Goal: Find specific page/section: Find specific page/section

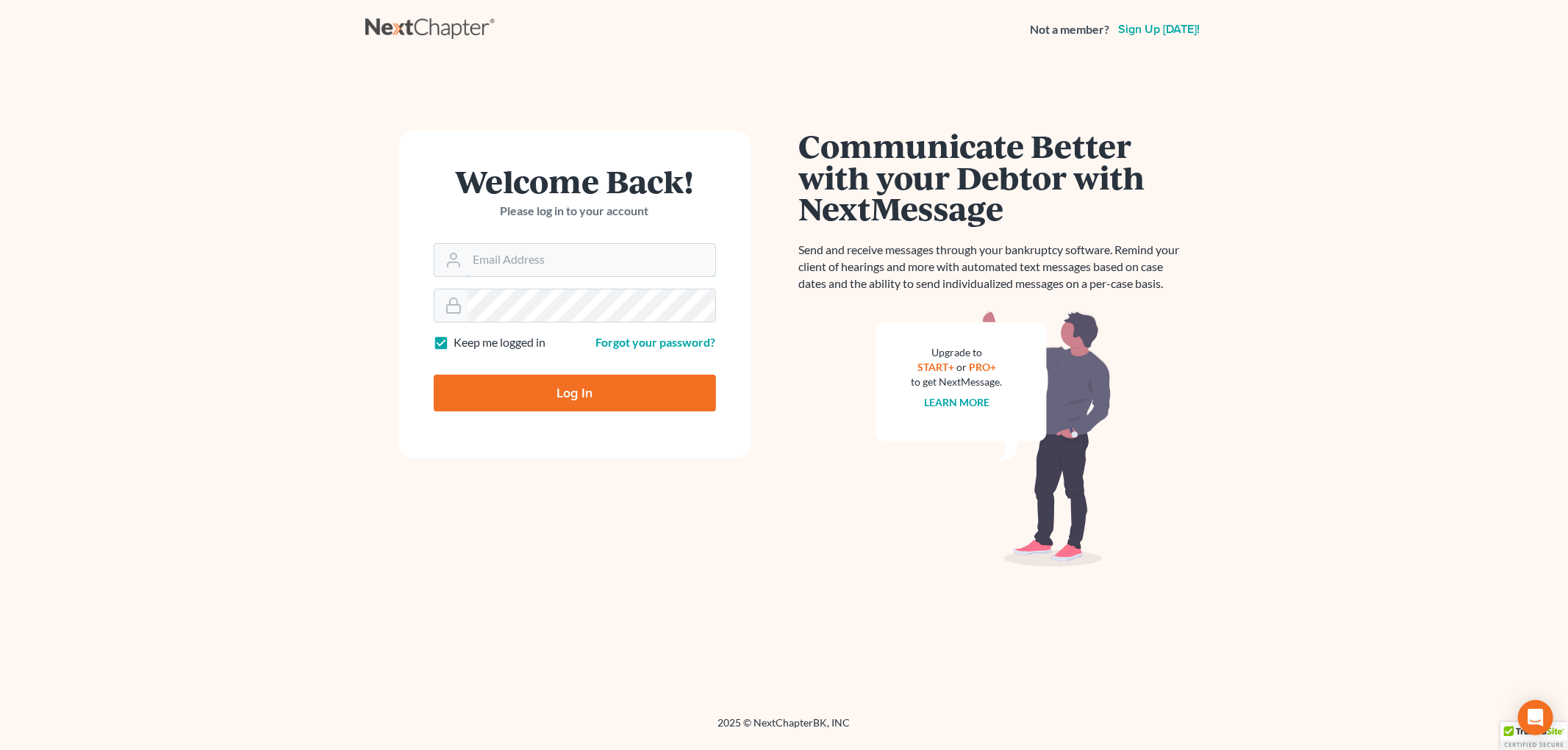
type input "[EMAIL_ADDRESS][DOMAIN_NAME]"
click at [578, 387] on input "Log In" at bounding box center [575, 393] width 283 height 37
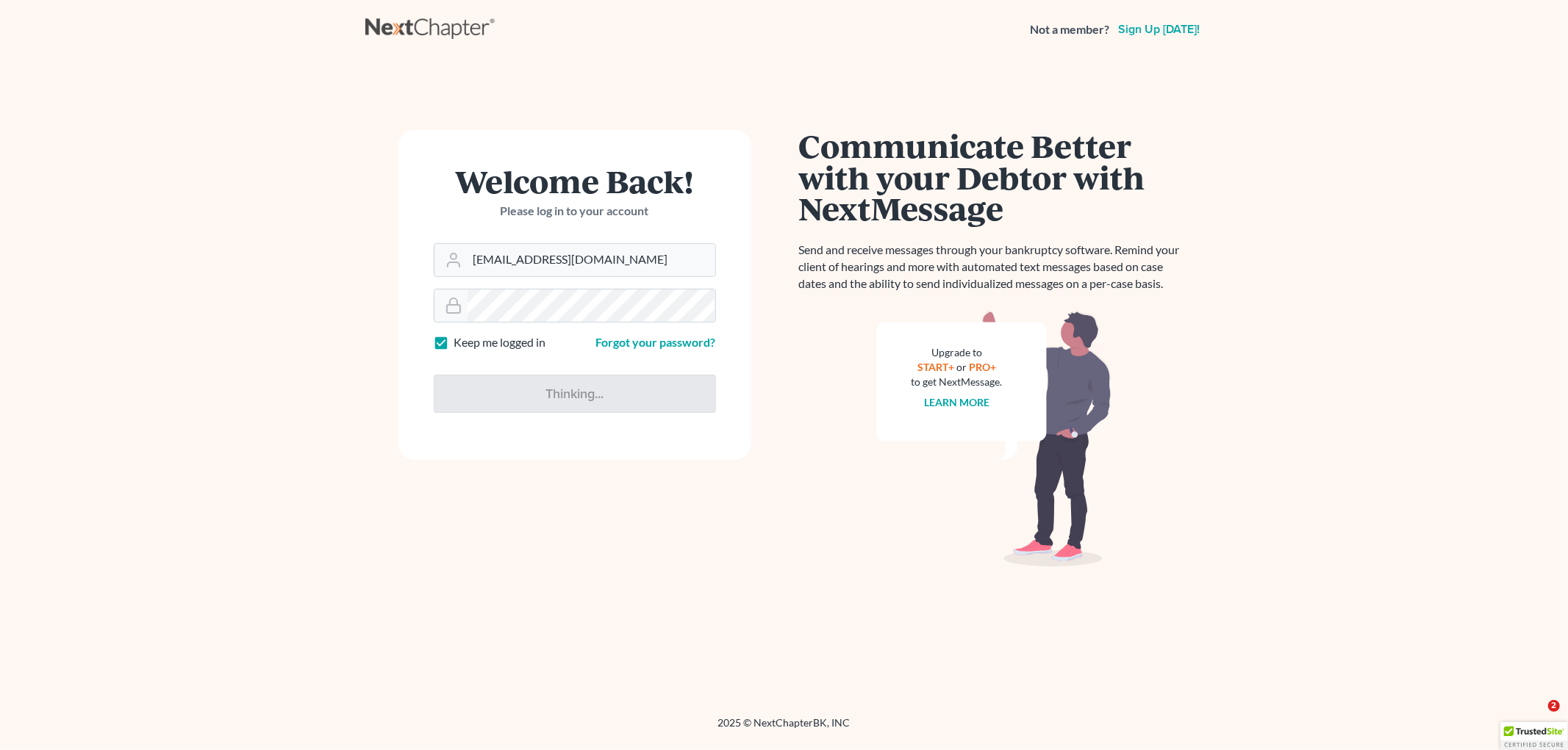
type input "Thinking..."
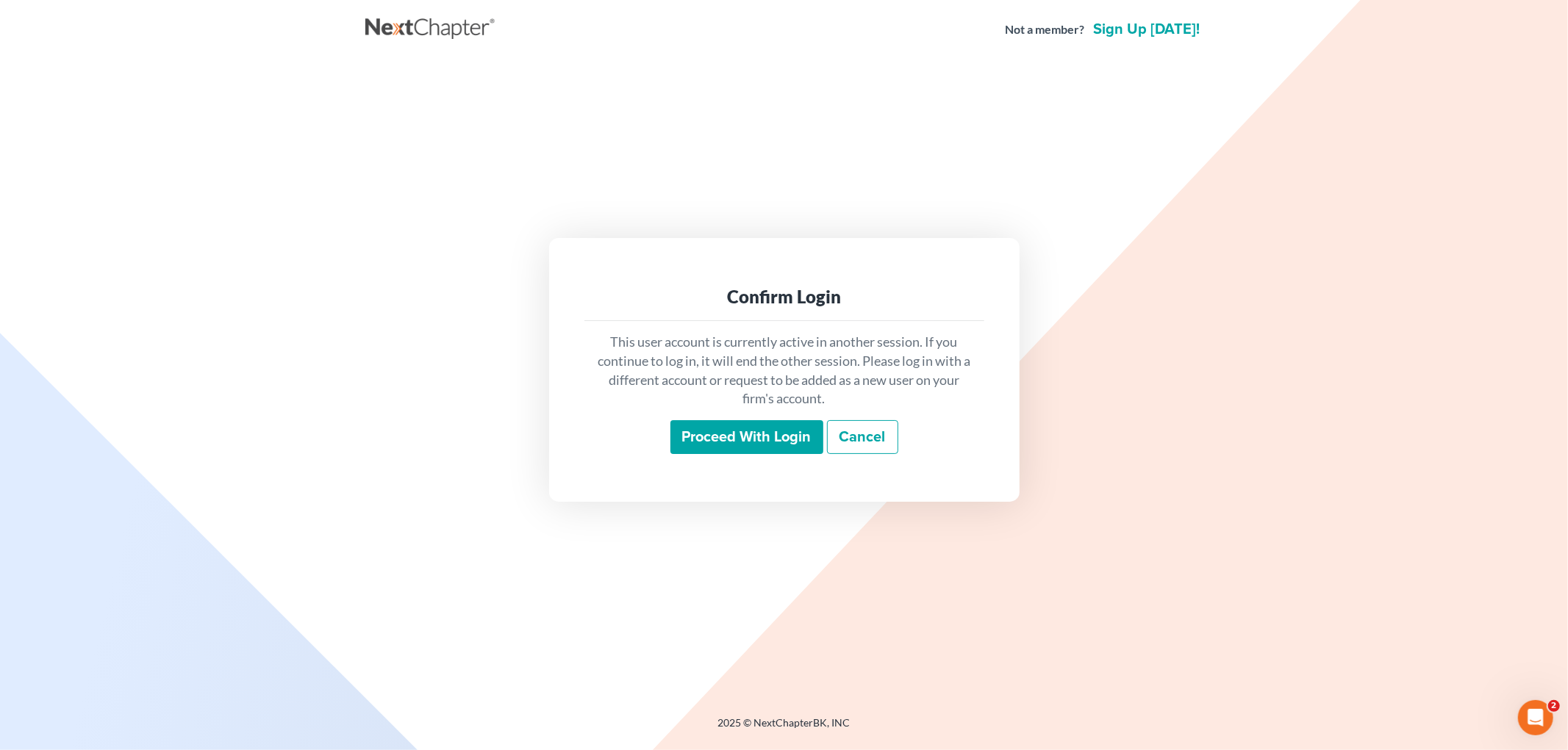
click at [751, 439] on input "Proceed with login" at bounding box center [747, 437] width 153 height 34
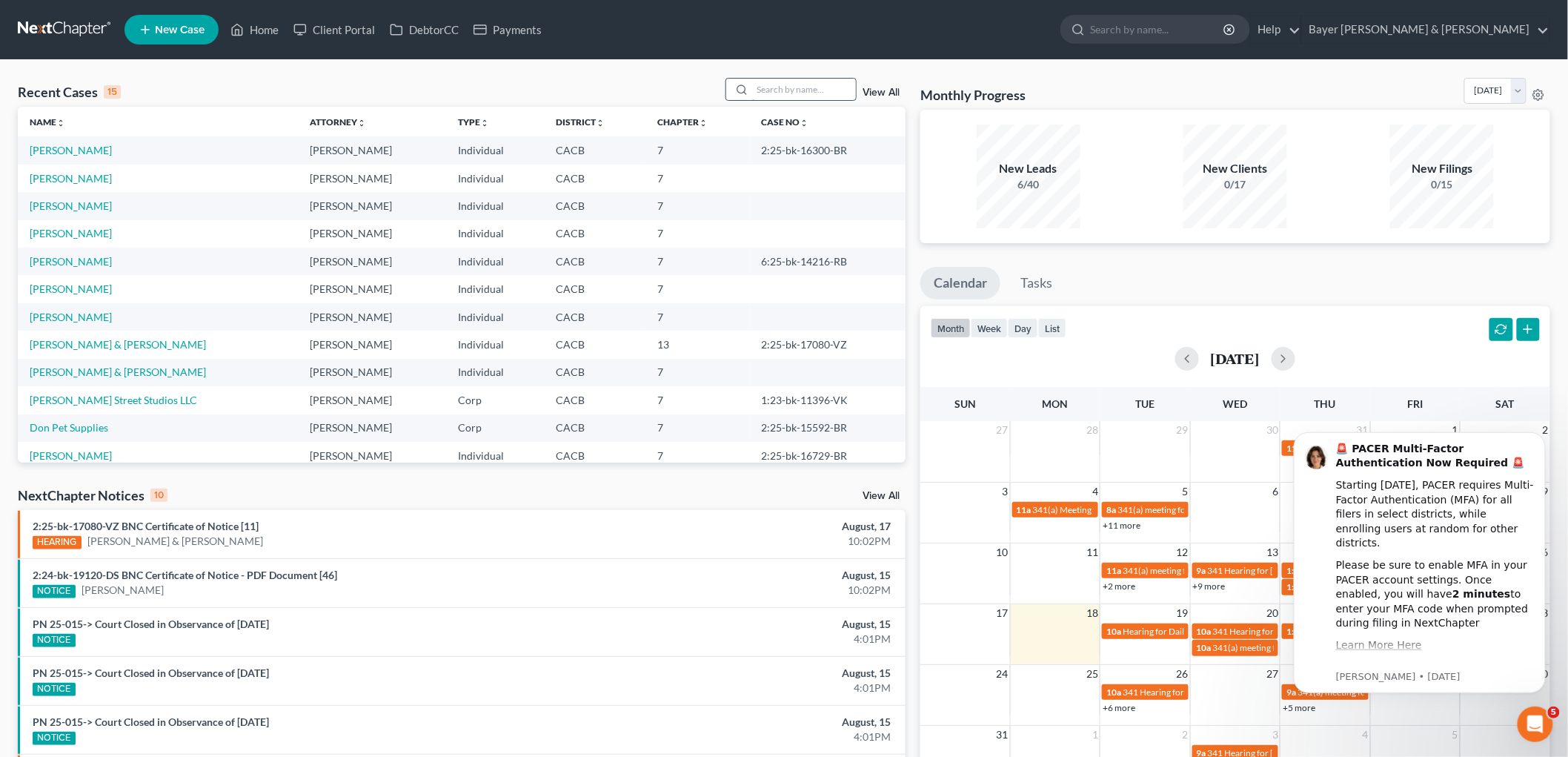
click at [779, 85] on input "search" at bounding box center [804, 89] width 104 height 21
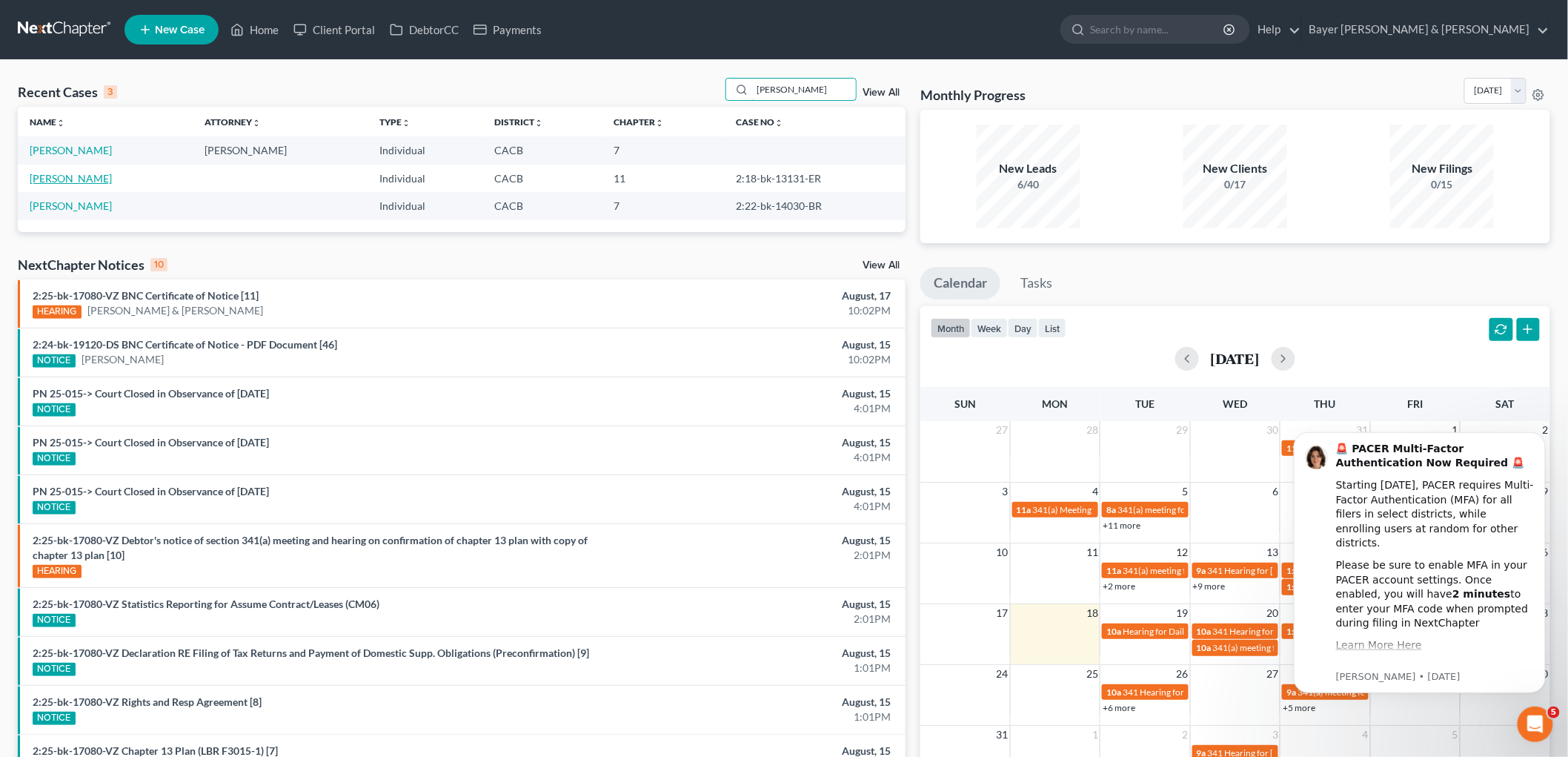
type input "stephens"
click at [55, 178] on link "Stephens, Dwight" at bounding box center [71, 178] width 82 height 13
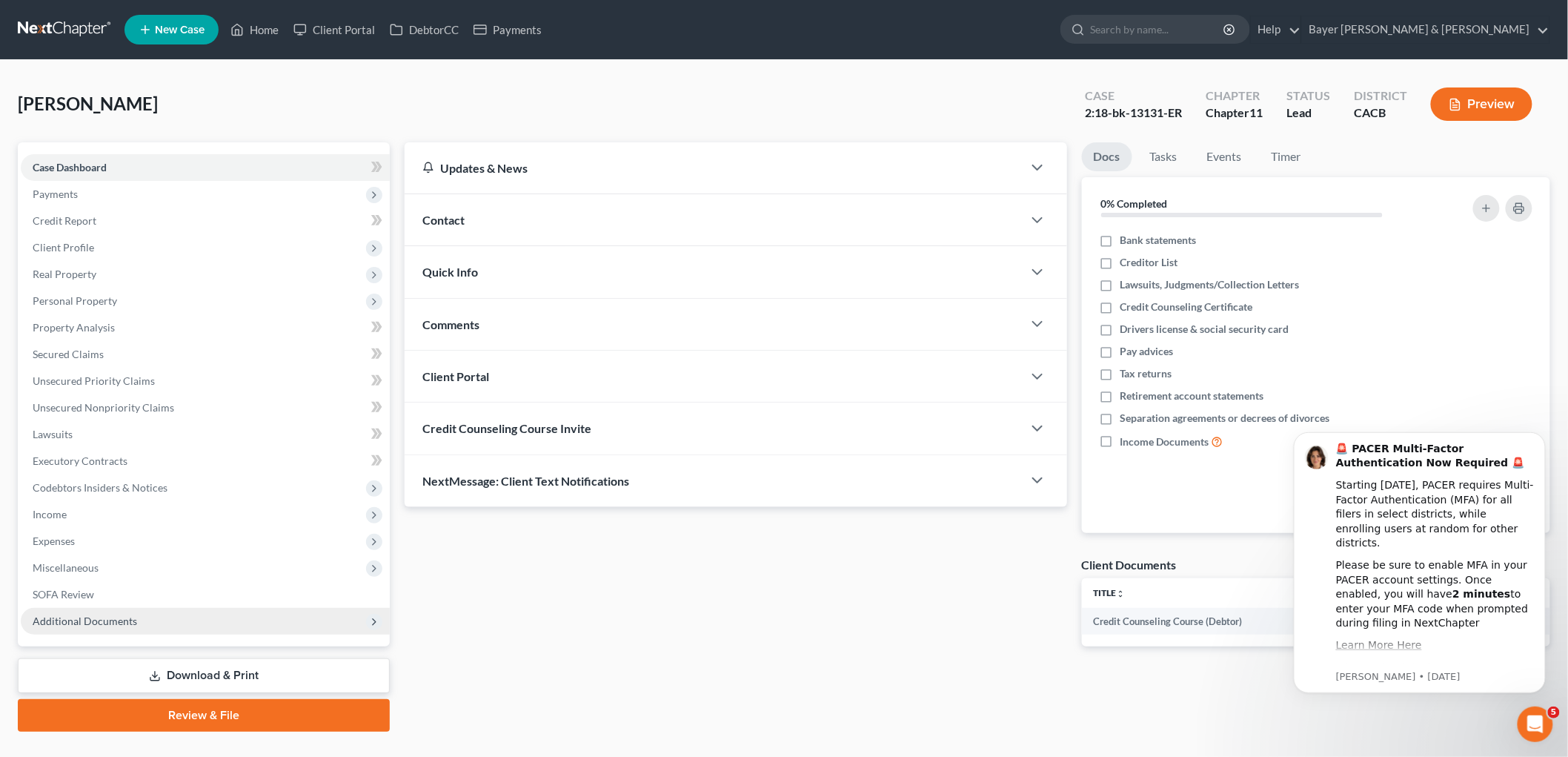
click at [92, 619] on span "Additional Documents" at bounding box center [85, 621] width 104 height 13
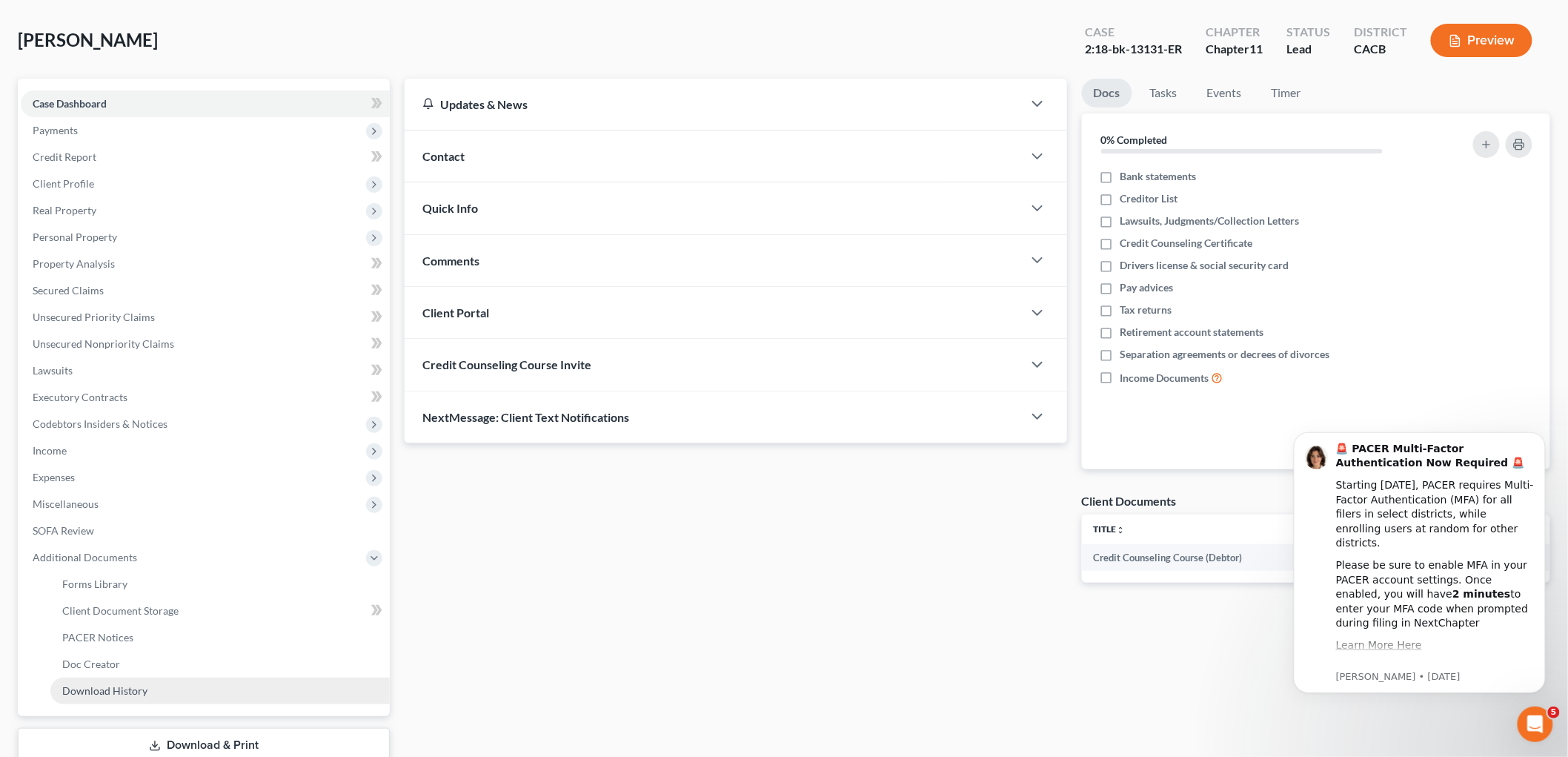
scroll to position [163, 0]
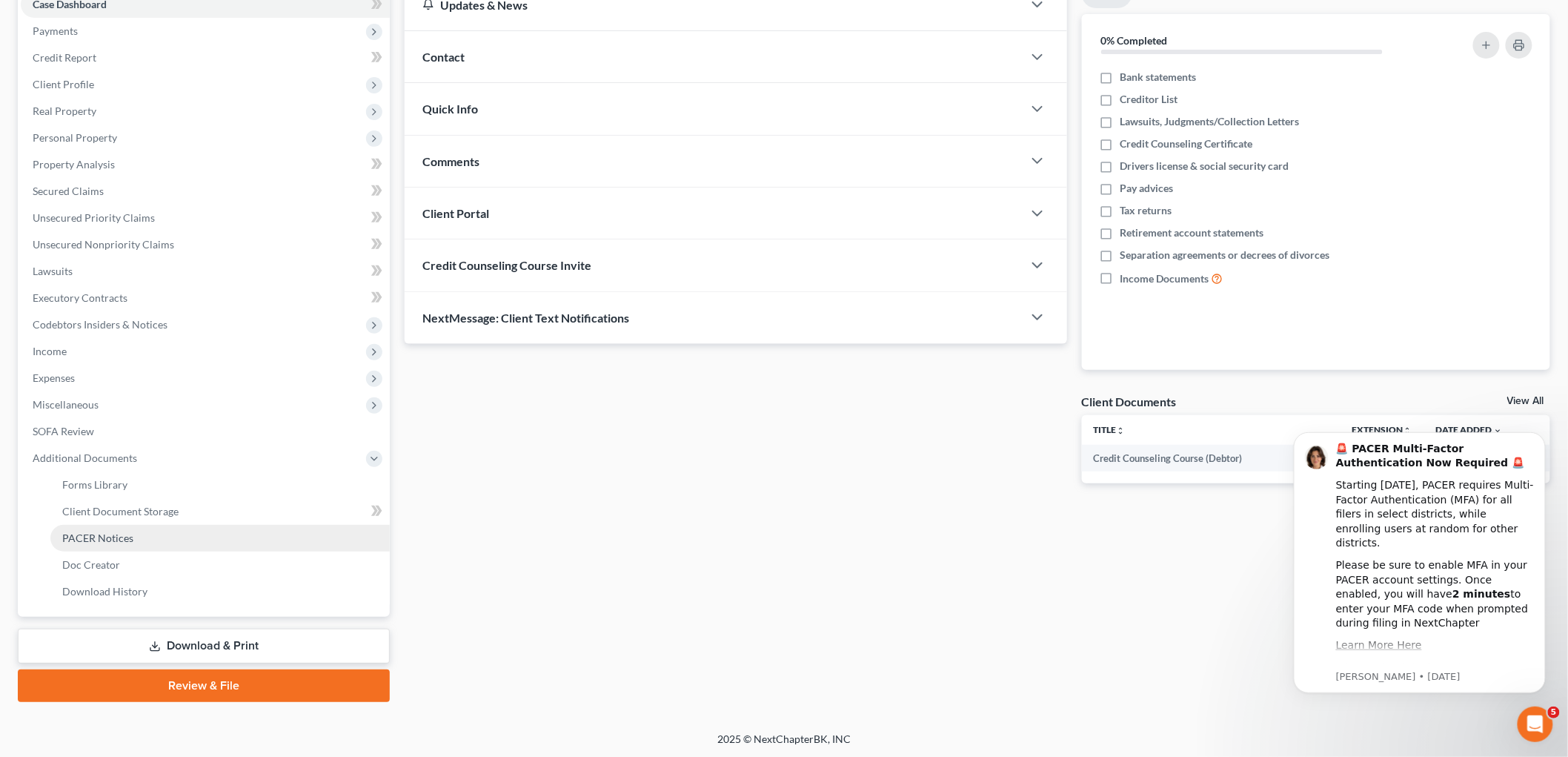
click at [98, 541] on span "PACER Notices" at bounding box center [98, 537] width 71 height 13
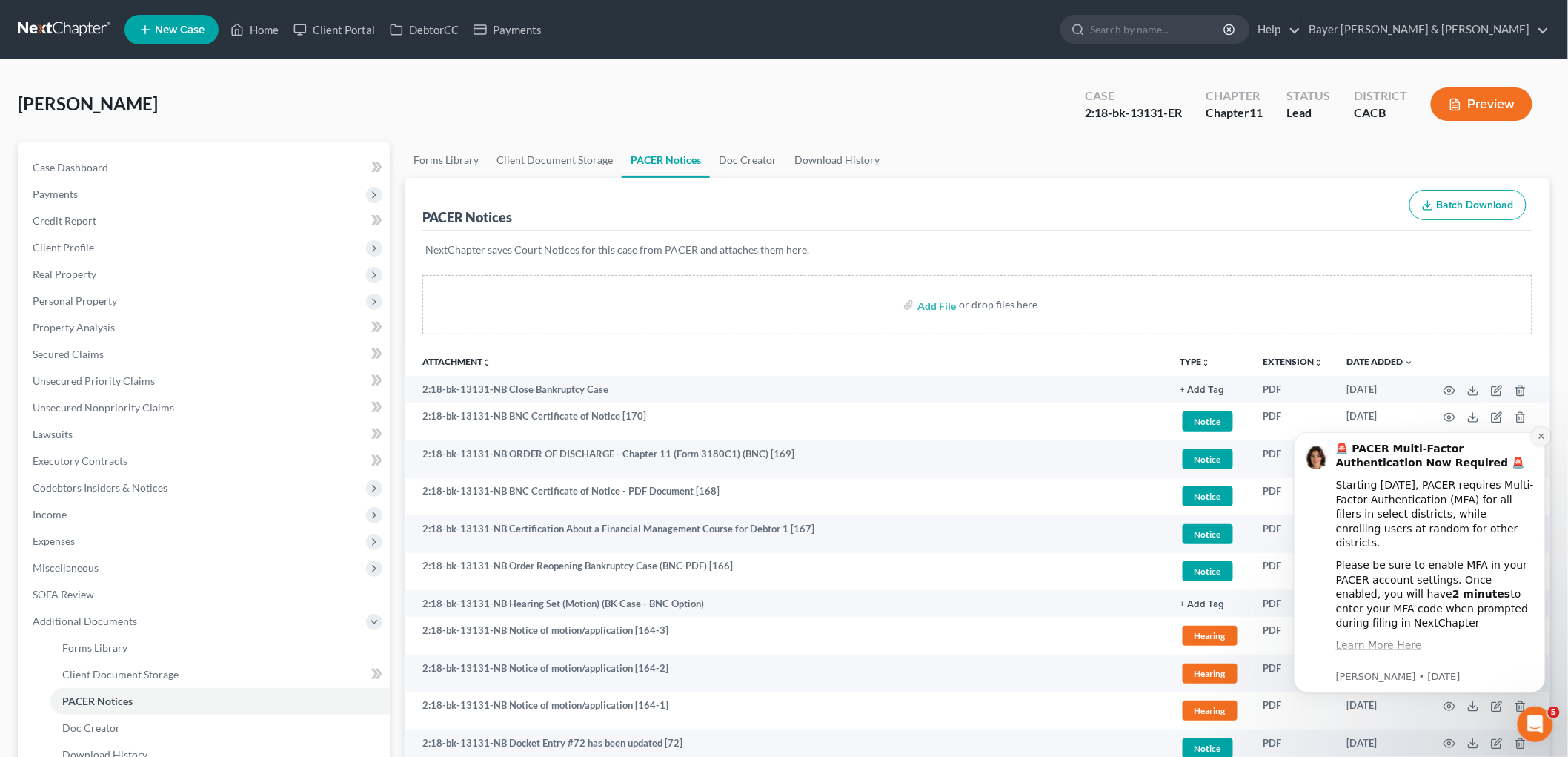
click at [1537, 437] on icon "Dismiss notification" at bounding box center [1541, 435] width 8 height 8
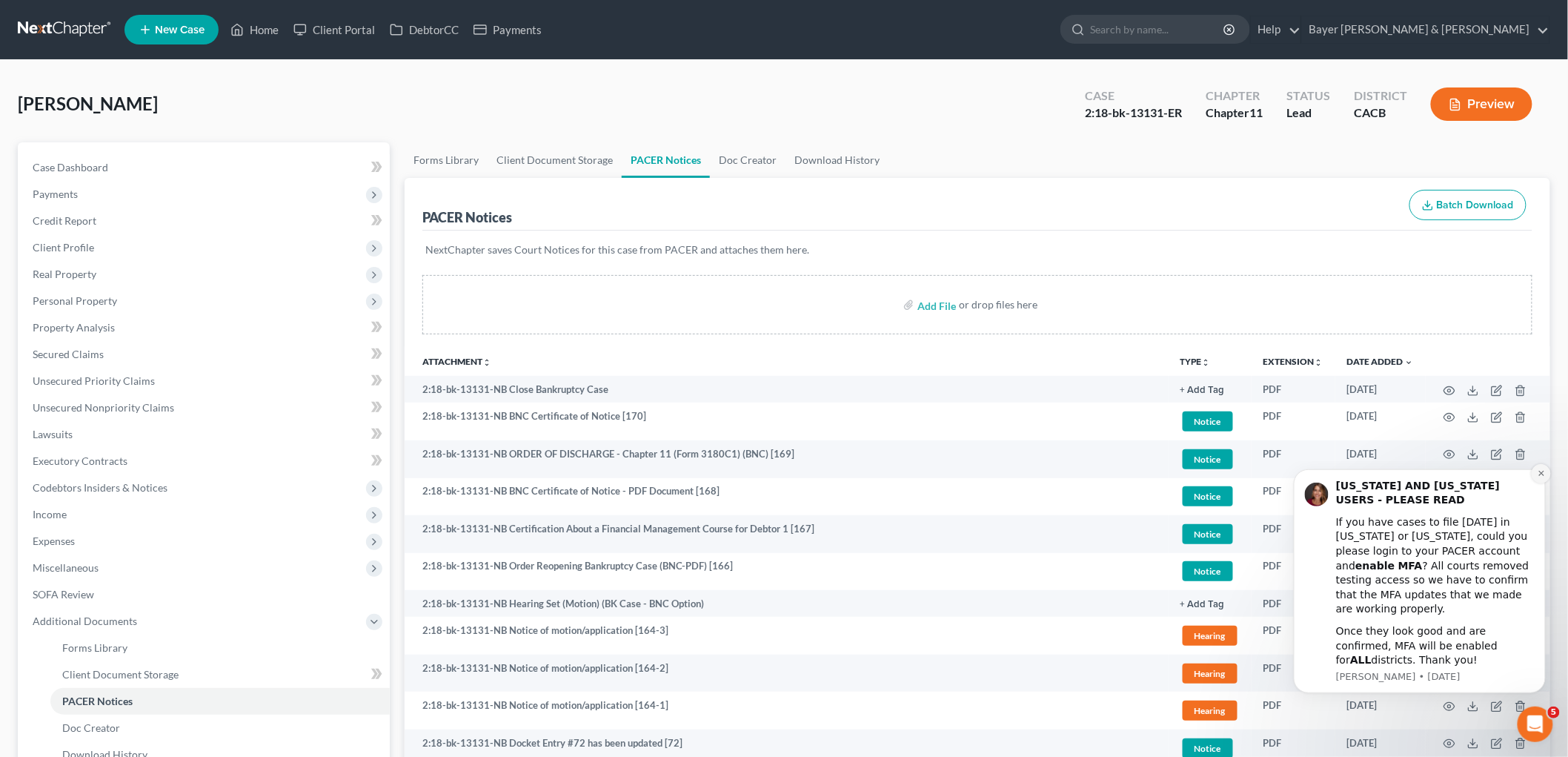
click at [1538, 476] on icon "Dismiss notification" at bounding box center [1541, 473] width 8 height 8
